Goal: Information Seeking & Learning: Learn about a topic

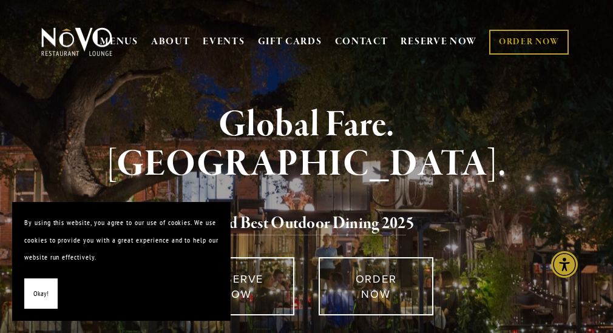
click at [44, 291] on span "Okay!" at bounding box center [40, 294] width 15 height 18
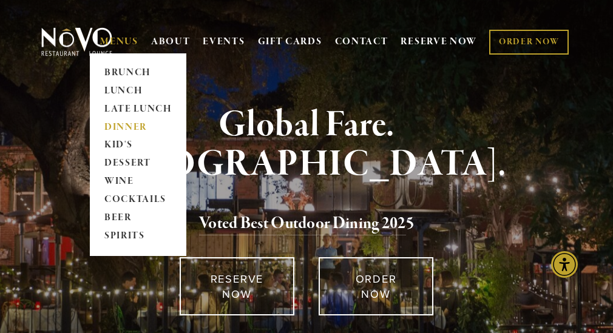
click at [105, 124] on link "DINNER" at bounding box center [138, 127] width 76 height 18
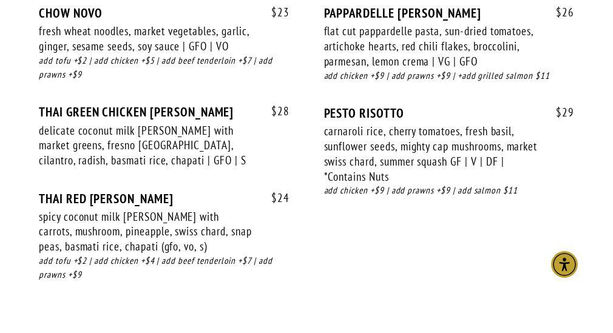
scroll to position [2063, 0]
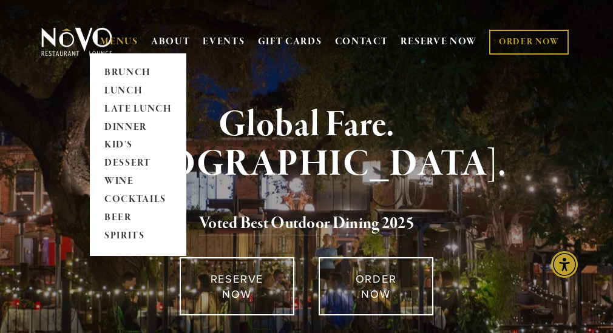
click at [100, 38] on link "MENUS" at bounding box center [119, 42] width 38 height 12
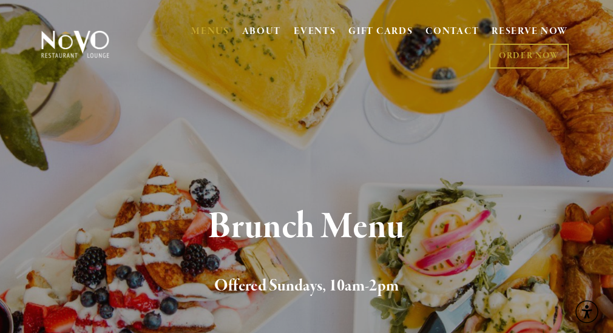
click at [103, 124] on section "Brunch Menu Offered Sundays, 10am-2pm" at bounding box center [306, 189] width 613 height 378
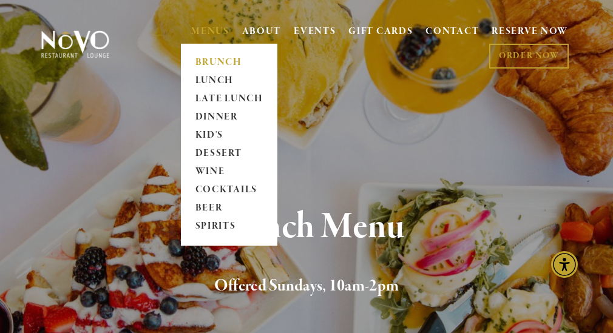
click at [191, 29] on link "MENUS" at bounding box center [210, 31] width 38 height 12
click at [197, 115] on link "DINNER" at bounding box center [229, 117] width 76 height 18
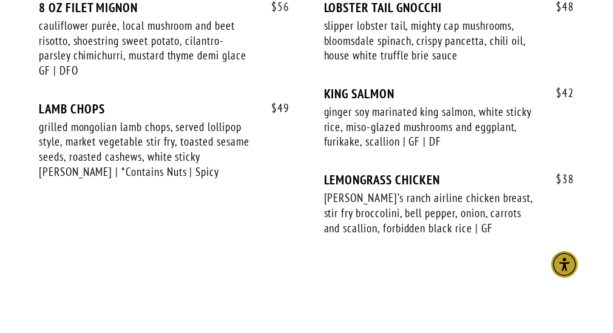
scroll to position [2487, 0]
